Goal: Task Accomplishment & Management: Manage account settings

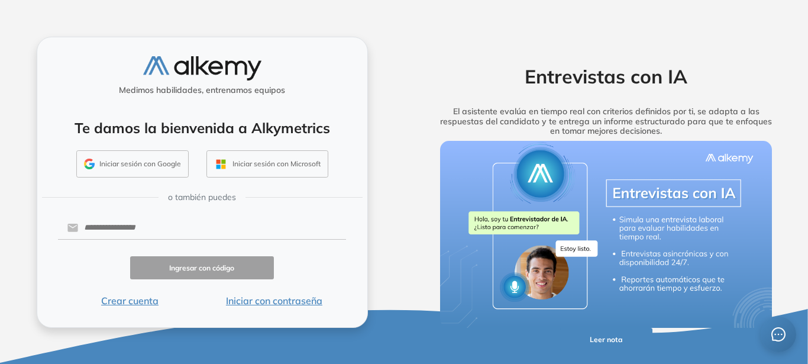
click at [157, 167] on button "Iniciar sesión con Google" at bounding box center [132, 163] width 112 height 27
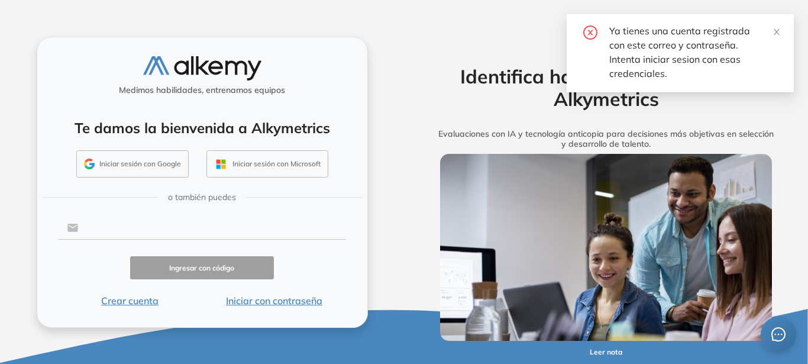
click at [182, 222] on input "text" at bounding box center [212, 228] width 268 height 22
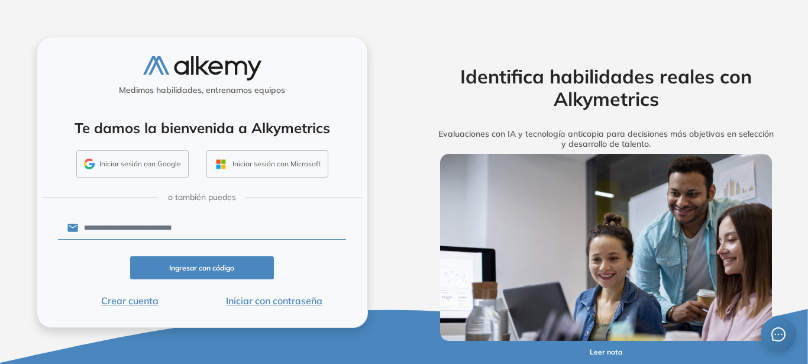
type input "**********"
click at [198, 267] on button "Ingresar con código" at bounding box center [202, 267] width 144 height 23
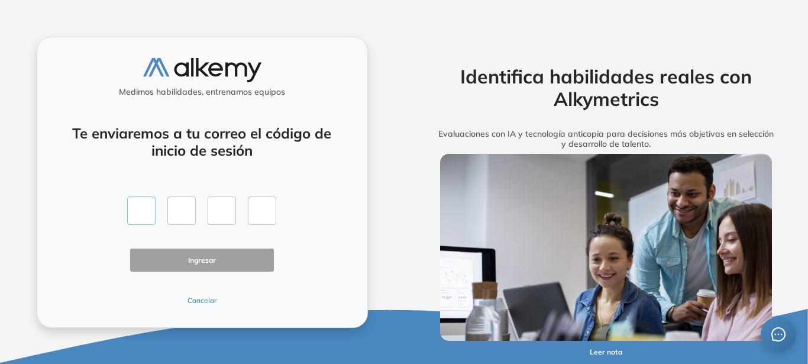
click at [146, 206] on input "text" at bounding box center [141, 210] width 28 height 28
type input "*"
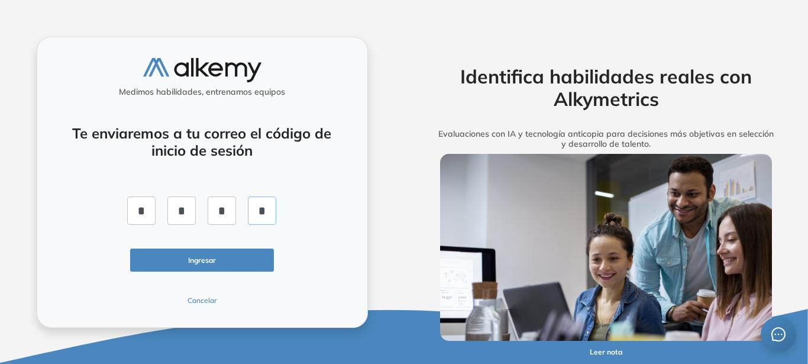
type input "*"
click at [192, 262] on button "Ingresar" at bounding box center [202, 260] width 144 height 23
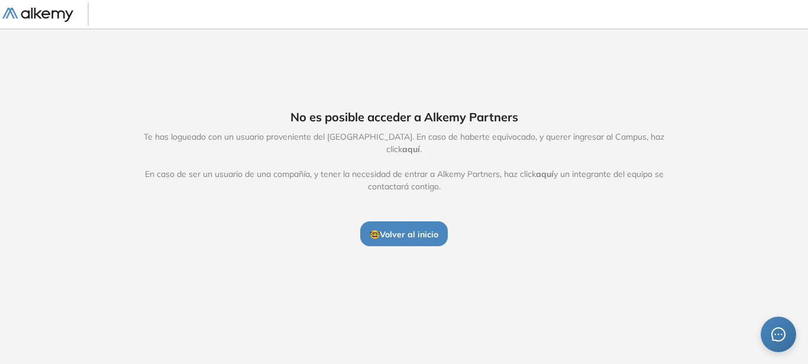
click at [428, 229] on span "🤓 Volver al inicio" at bounding box center [404, 234] width 69 height 11
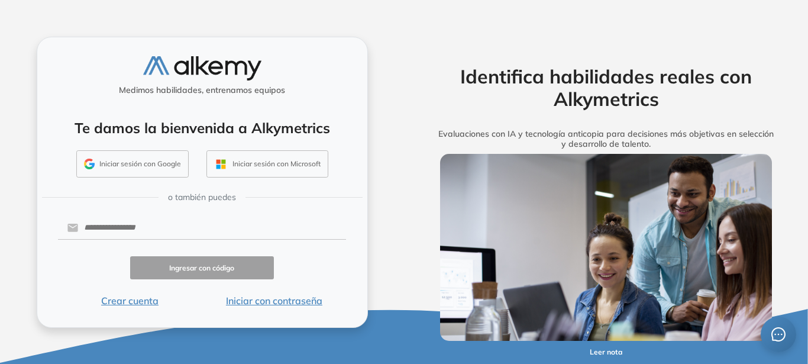
click at [256, 302] on button "Iniciar con contraseña" at bounding box center [274, 301] width 144 height 14
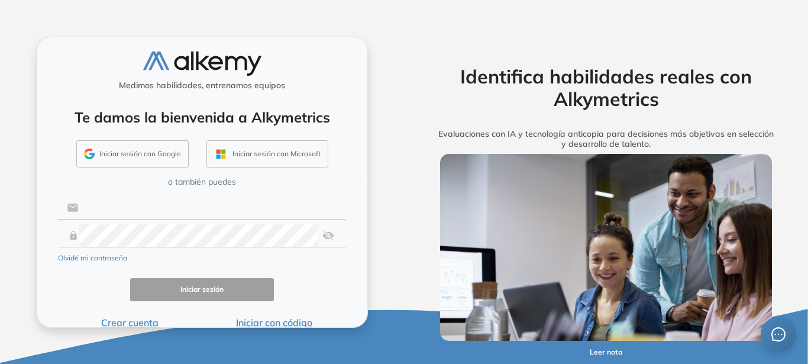
click at [248, 215] on input "text" at bounding box center [212, 207] width 268 height 22
type input "**********"
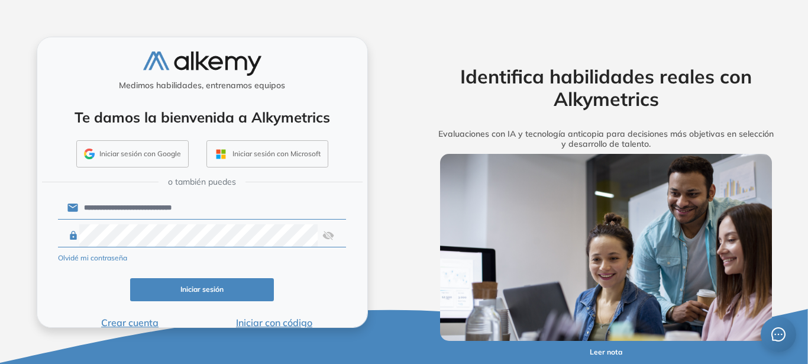
click at [242, 291] on button "Iniciar sesión" at bounding box center [202, 289] width 144 height 23
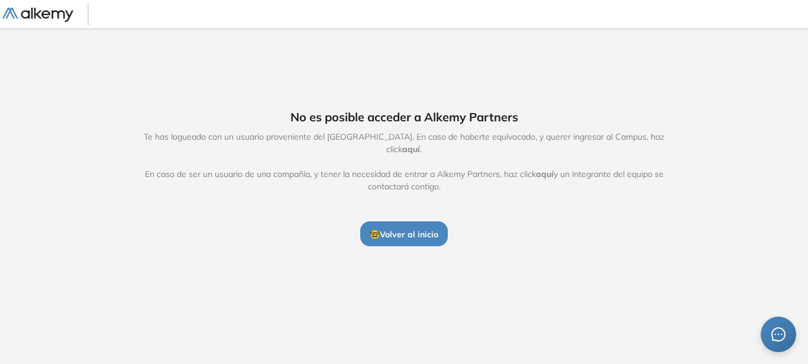
click at [403, 221] on button "🤓 Volver al inicio" at bounding box center [404, 233] width 88 height 25
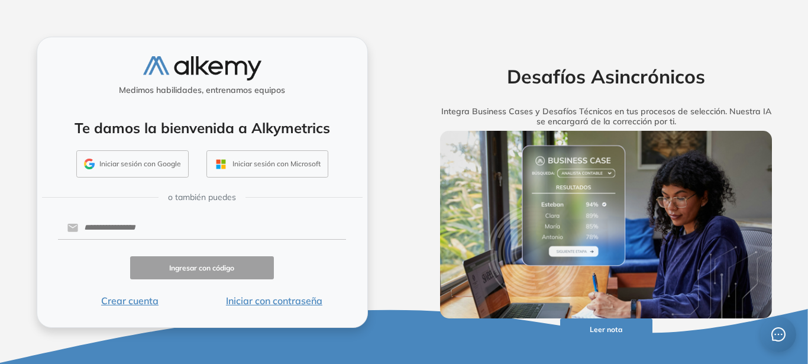
click at [283, 304] on button "Iniciar con contraseña" at bounding box center [274, 301] width 144 height 14
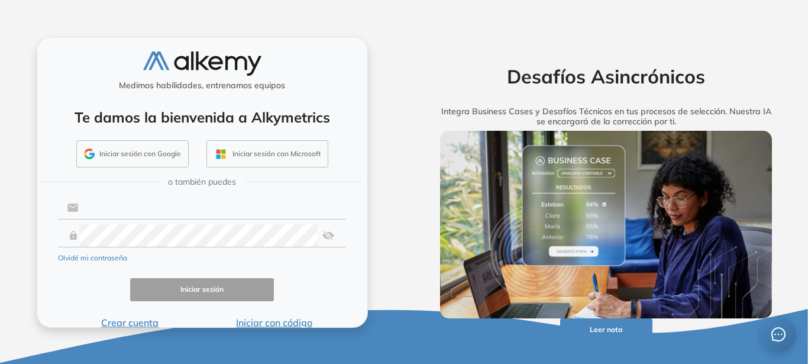
click at [262, 211] on input "text" at bounding box center [212, 207] width 268 height 22
type input "**********"
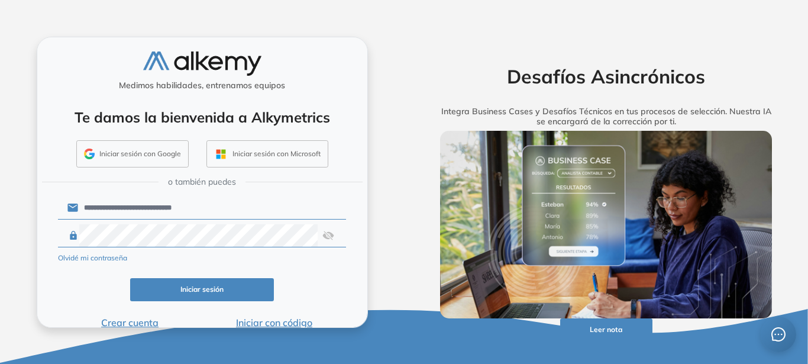
click at [215, 291] on button "Iniciar sesión" at bounding box center [202, 289] width 144 height 23
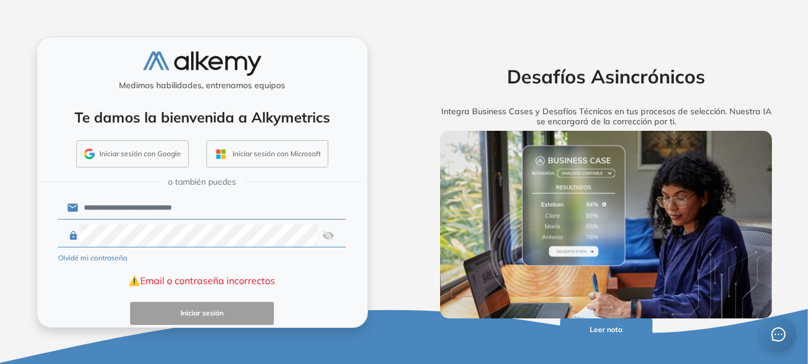
click at [327, 236] on img at bounding box center [329, 235] width 12 height 22
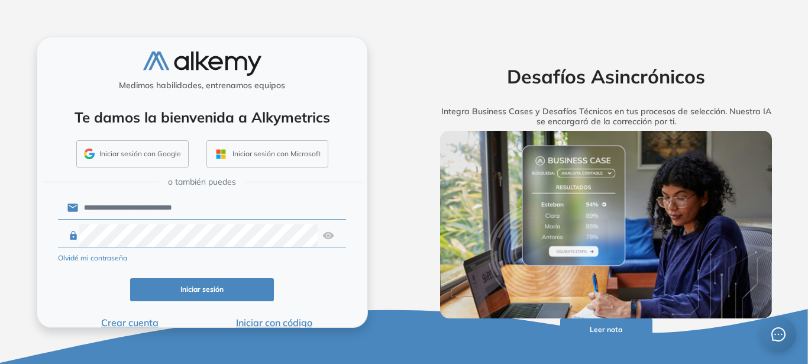
click at [189, 278] on form "**********" at bounding box center [202, 262] width 289 height 136
click at [189, 282] on button "Iniciar sesión" at bounding box center [202, 289] width 144 height 23
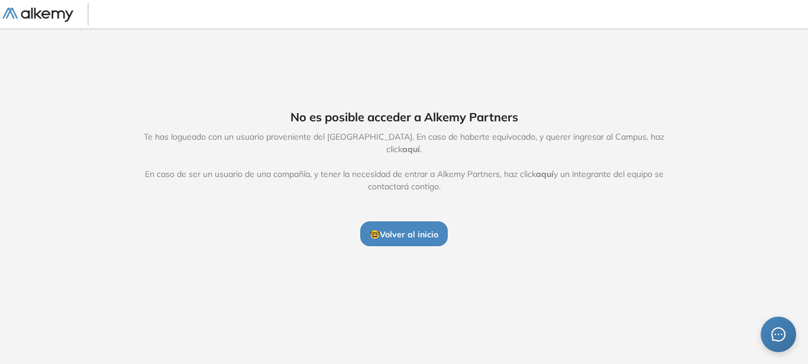
click at [420, 146] on span "aquí" at bounding box center [411, 149] width 18 height 11
